Goal: Information Seeking & Learning: Learn about a topic

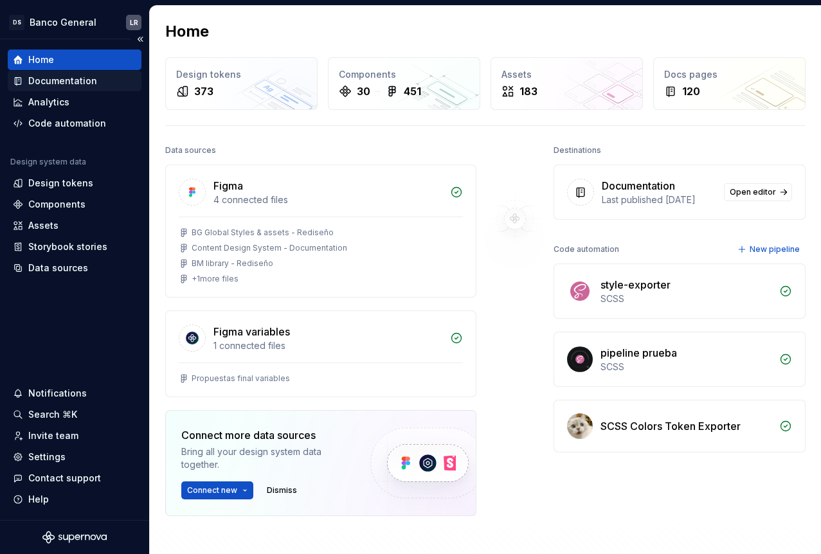
click at [97, 82] on div "Documentation" at bounding box center [74, 81] width 123 height 13
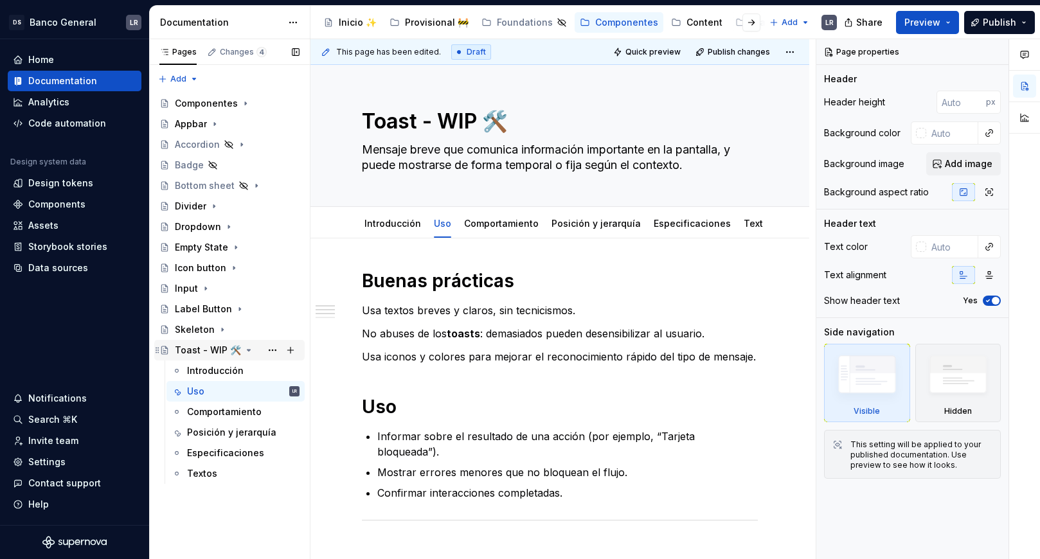
click at [245, 348] on icon "Page tree" at bounding box center [249, 350] width 10 height 10
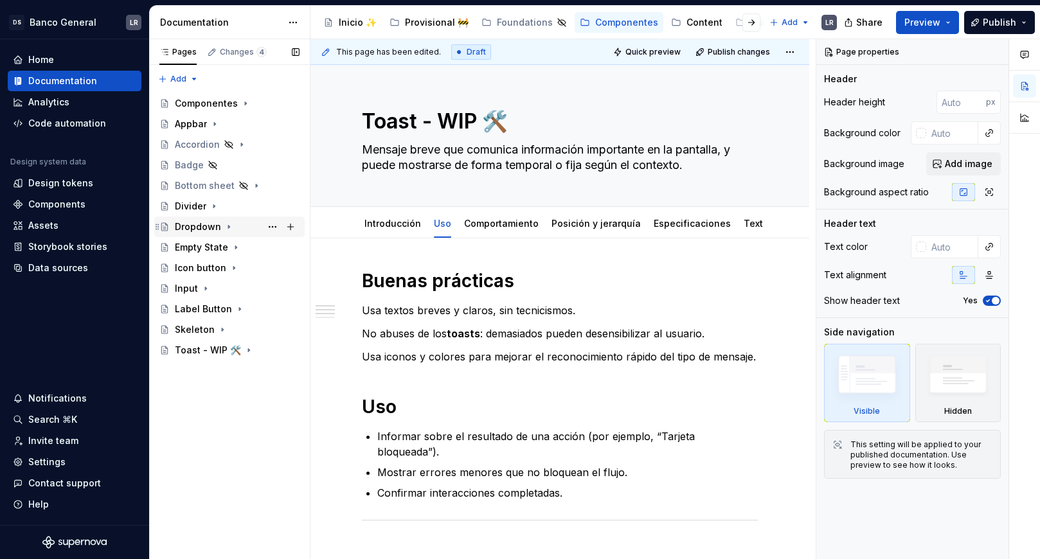
click at [205, 226] on div "Dropdown" at bounding box center [198, 226] width 46 height 13
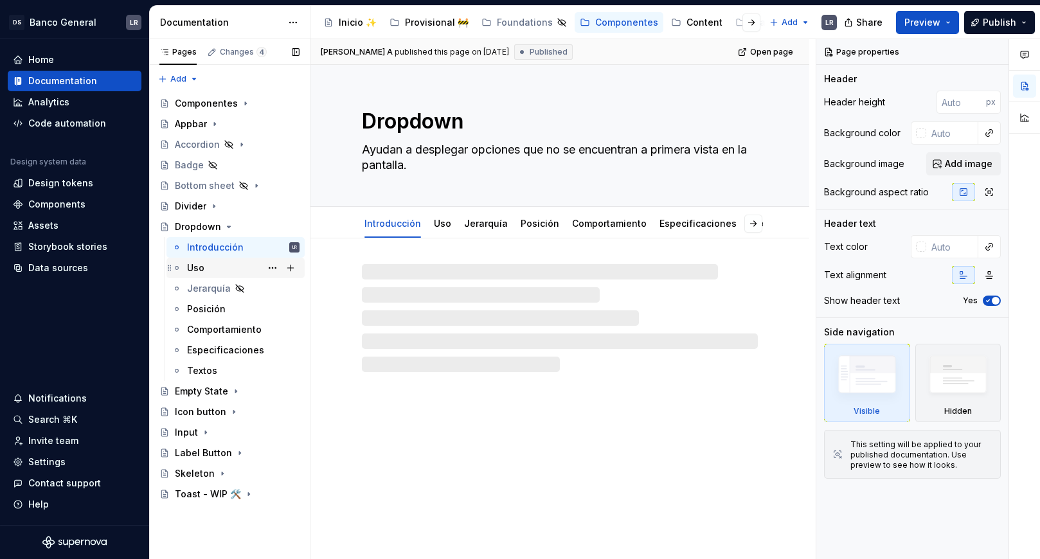
click at [197, 273] on div "Uso" at bounding box center [195, 268] width 17 height 13
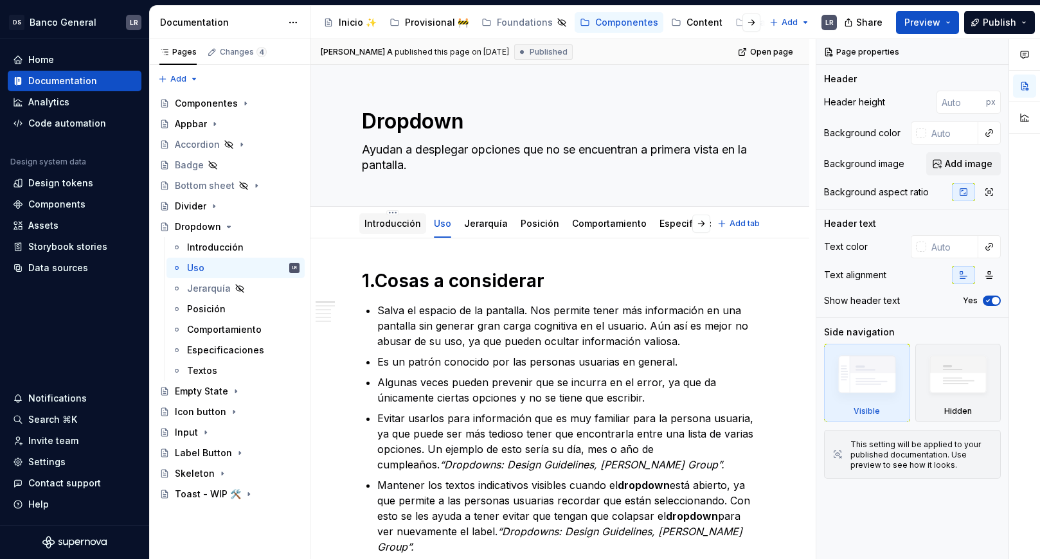
click at [381, 222] on link "Introducción" at bounding box center [392, 223] width 57 height 11
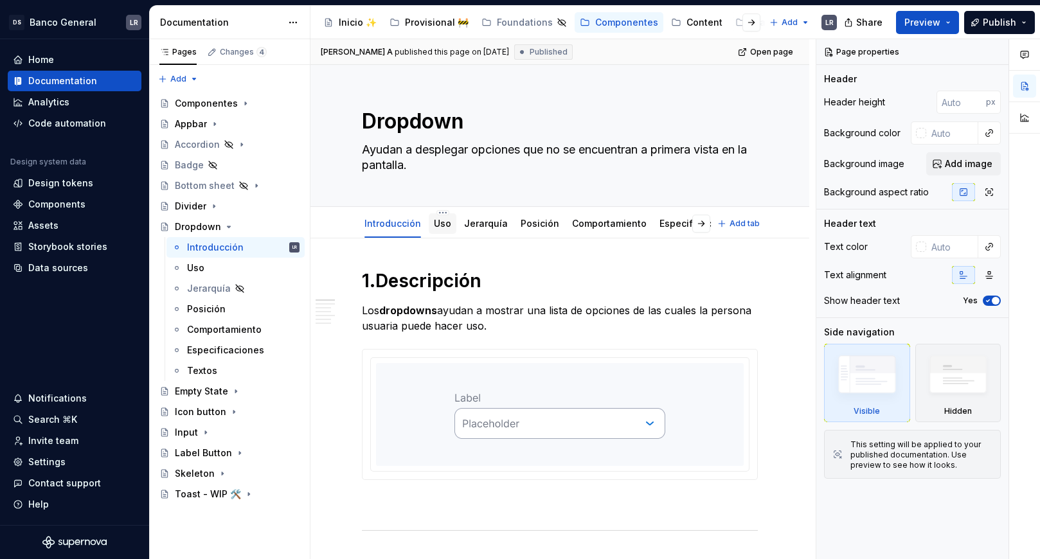
click at [434, 223] on link "Uso" at bounding box center [442, 223] width 17 height 11
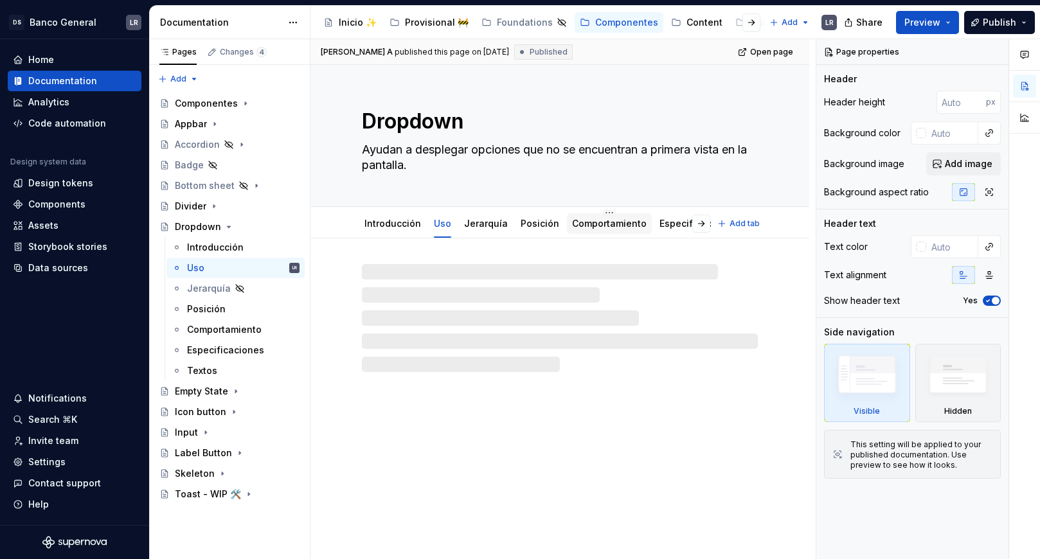
click at [592, 227] on link "Comportamiento" at bounding box center [609, 223] width 75 height 11
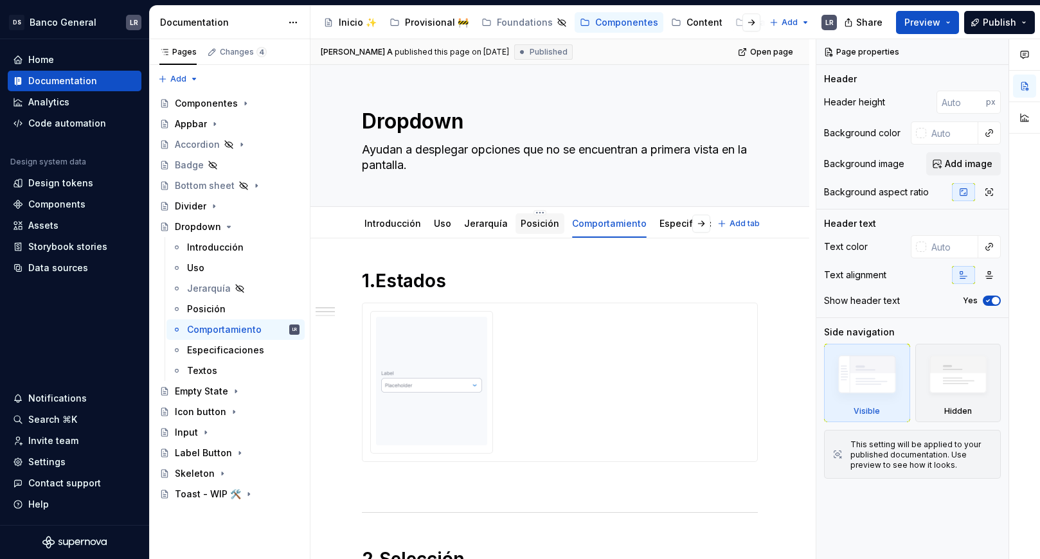
click at [528, 227] on link "Posición" at bounding box center [539, 223] width 39 height 11
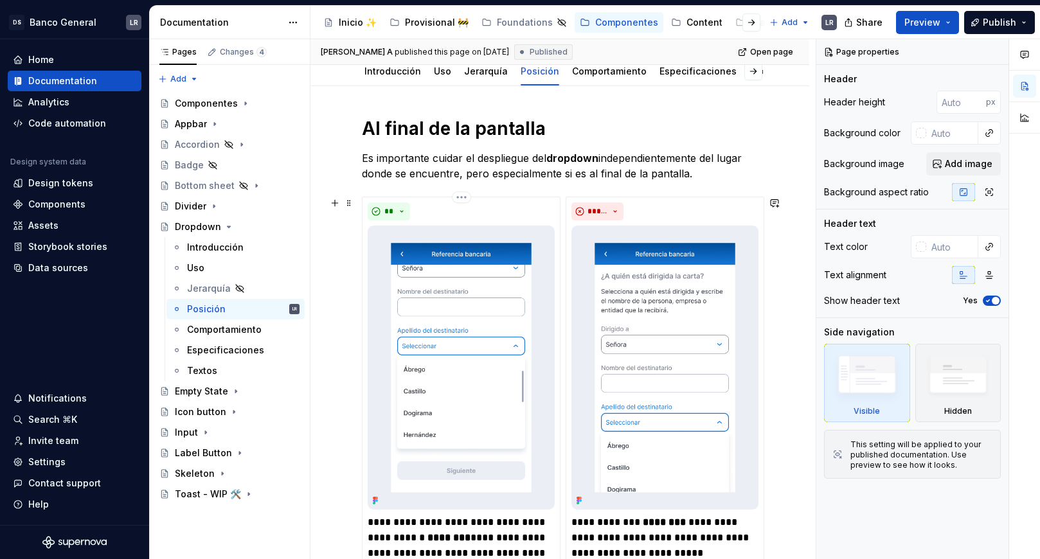
scroll to position [143, 0]
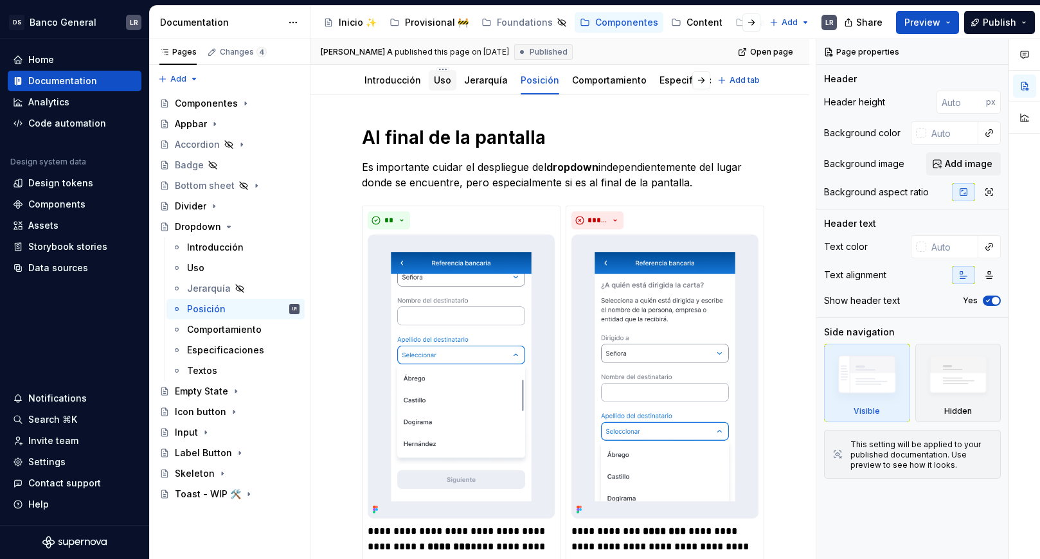
click at [441, 90] on div "Uso" at bounding box center [443, 80] width 28 height 21
click at [434, 75] on link "Uso" at bounding box center [442, 80] width 17 height 11
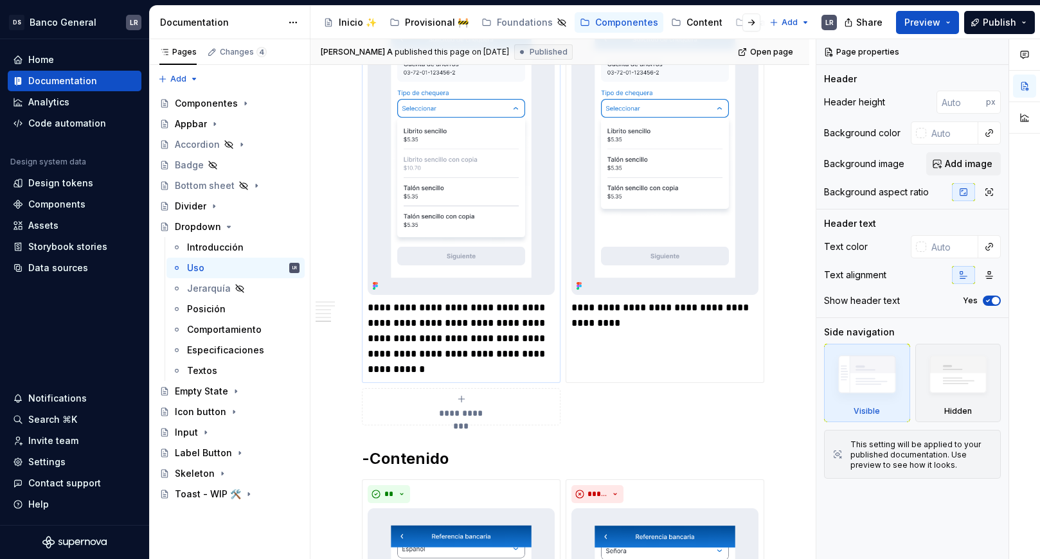
scroll to position [1810, 0]
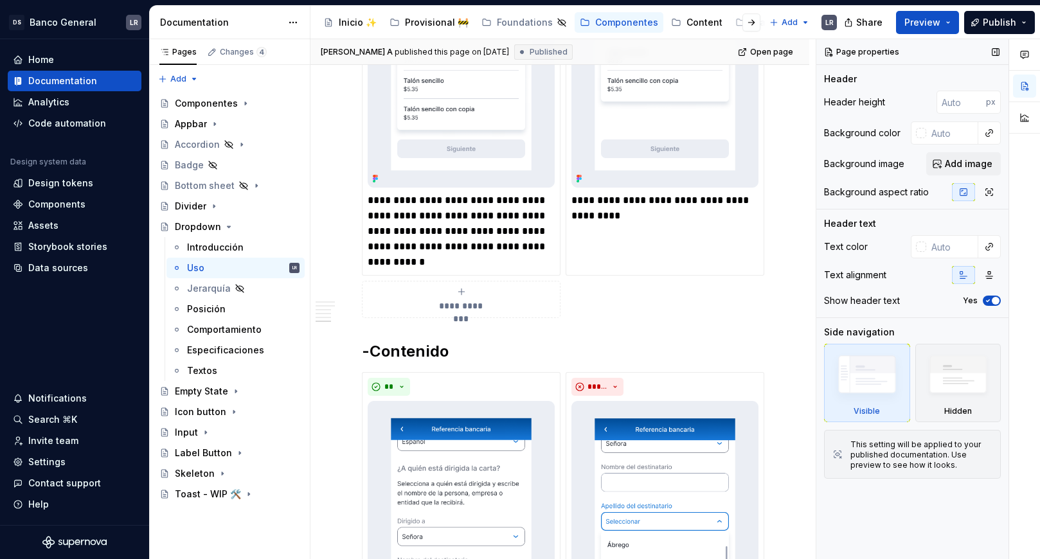
type textarea "*"
